Goal: Task Accomplishment & Management: Manage account settings

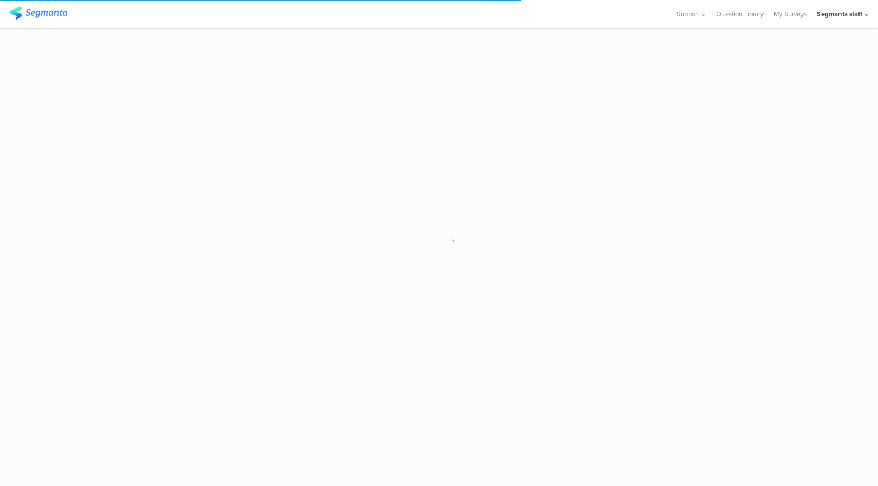
click at [849, 16] on div "Segmanta staff" at bounding box center [839, 14] width 45 height 10
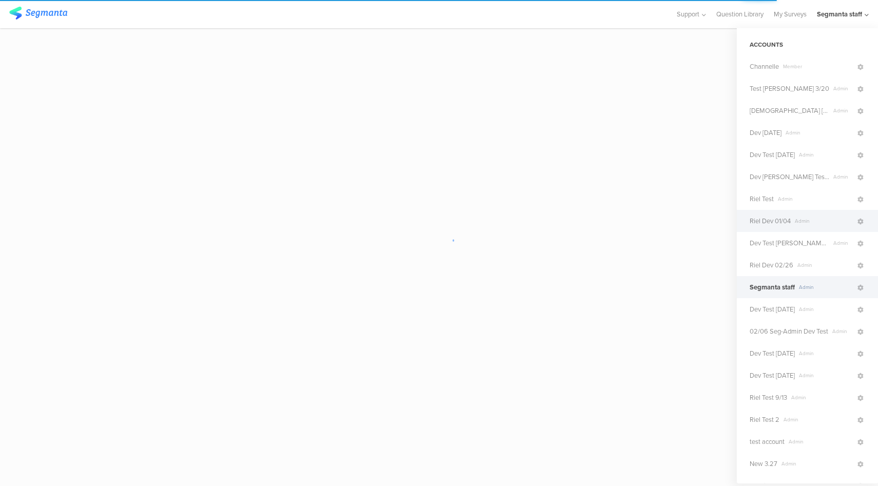
scroll to position [174, 0]
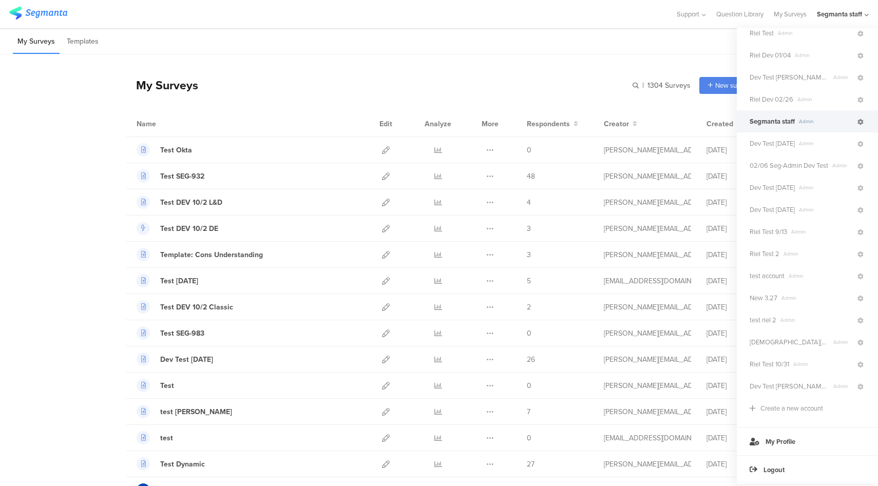
click at [857, 119] on icon at bounding box center [860, 122] width 6 height 6
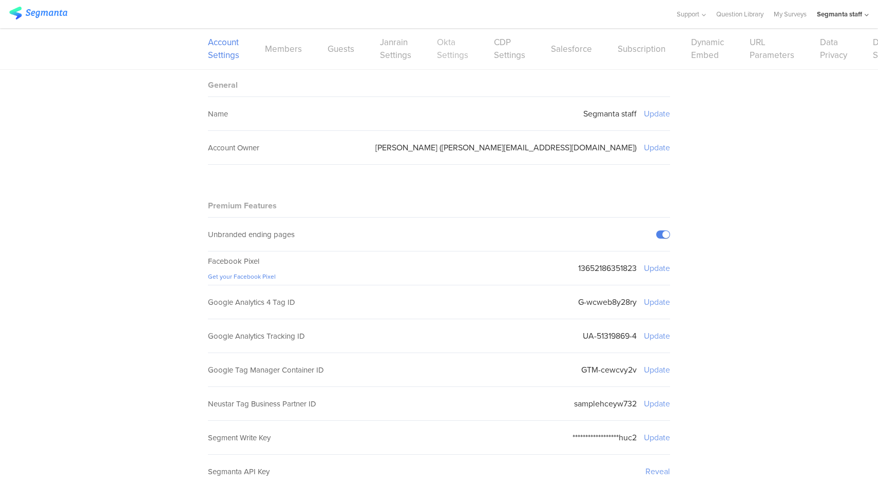
click at [448, 52] on link "Okta Settings" at bounding box center [452, 49] width 31 height 26
